Goal: Task Accomplishment & Management: Manage account settings

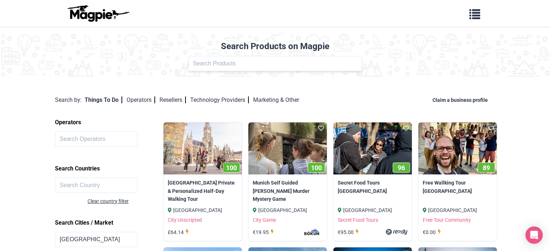
scroll to position [304, 0]
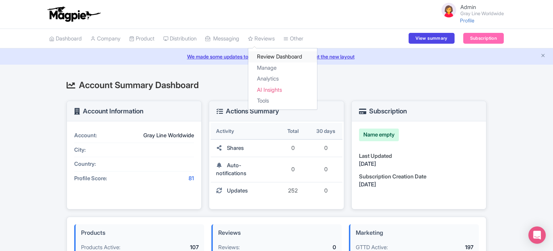
click at [275, 59] on link "Review Dashboard" at bounding box center [282, 56] width 69 height 11
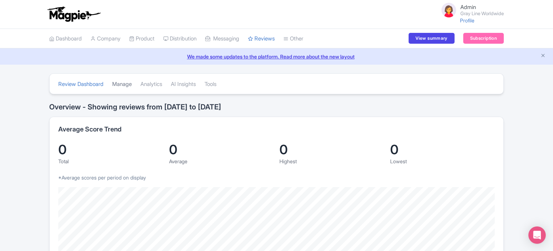
click at [129, 83] on link "Manage" at bounding box center [122, 85] width 20 height 20
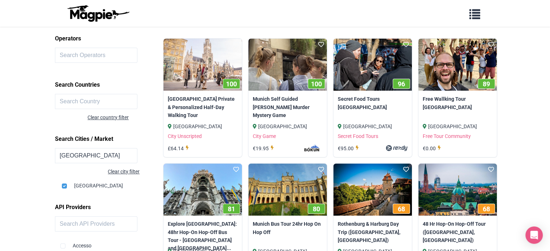
scroll to position [10, 0]
